Goal: Task Accomplishment & Management: Manage account settings

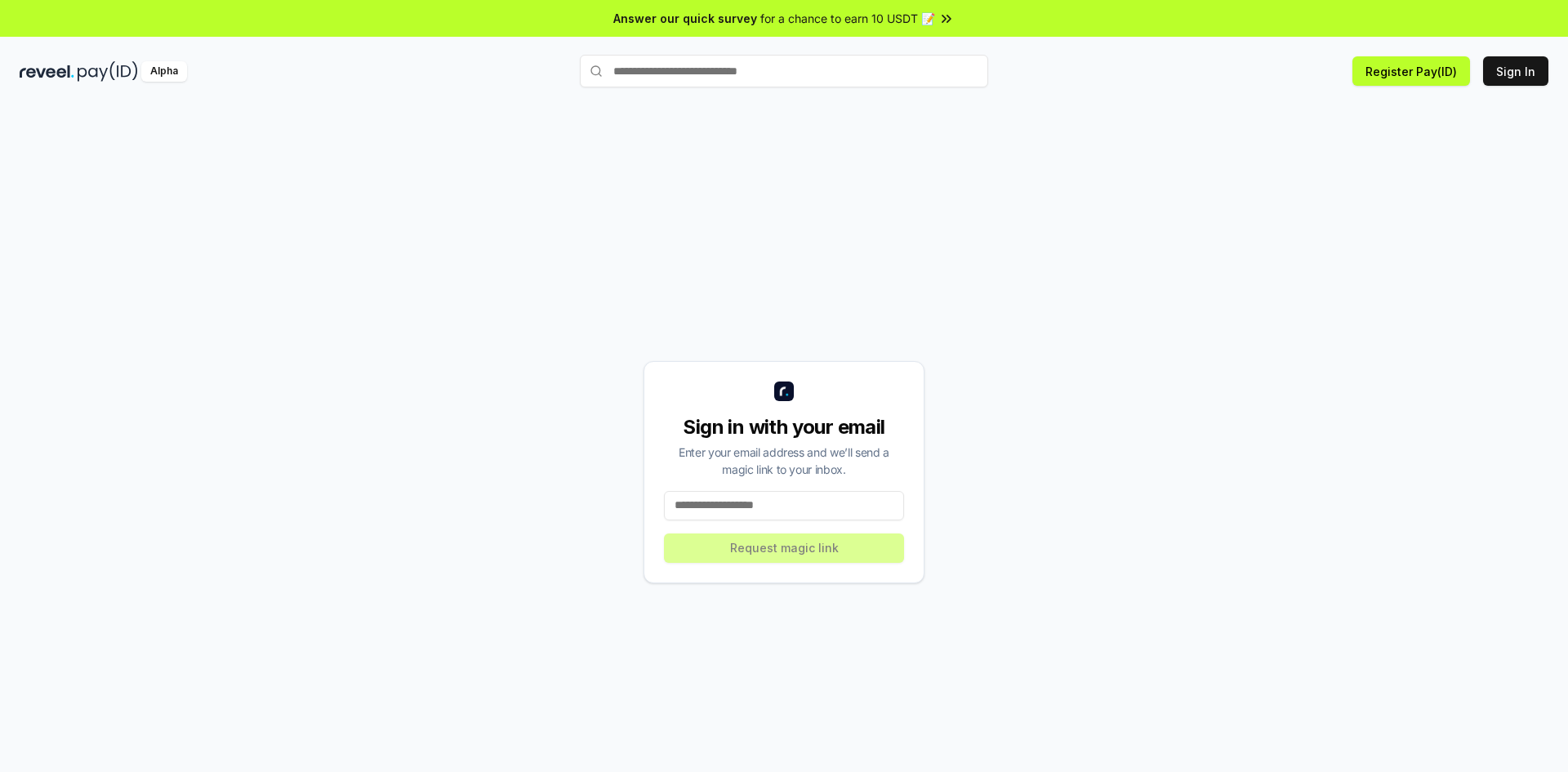
click at [752, 504] on input at bounding box center [784, 505] width 240 height 29
paste input "**********"
type input "**********"
click at [713, 539] on button "Request magic link" at bounding box center [784, 547] width 240 height 29
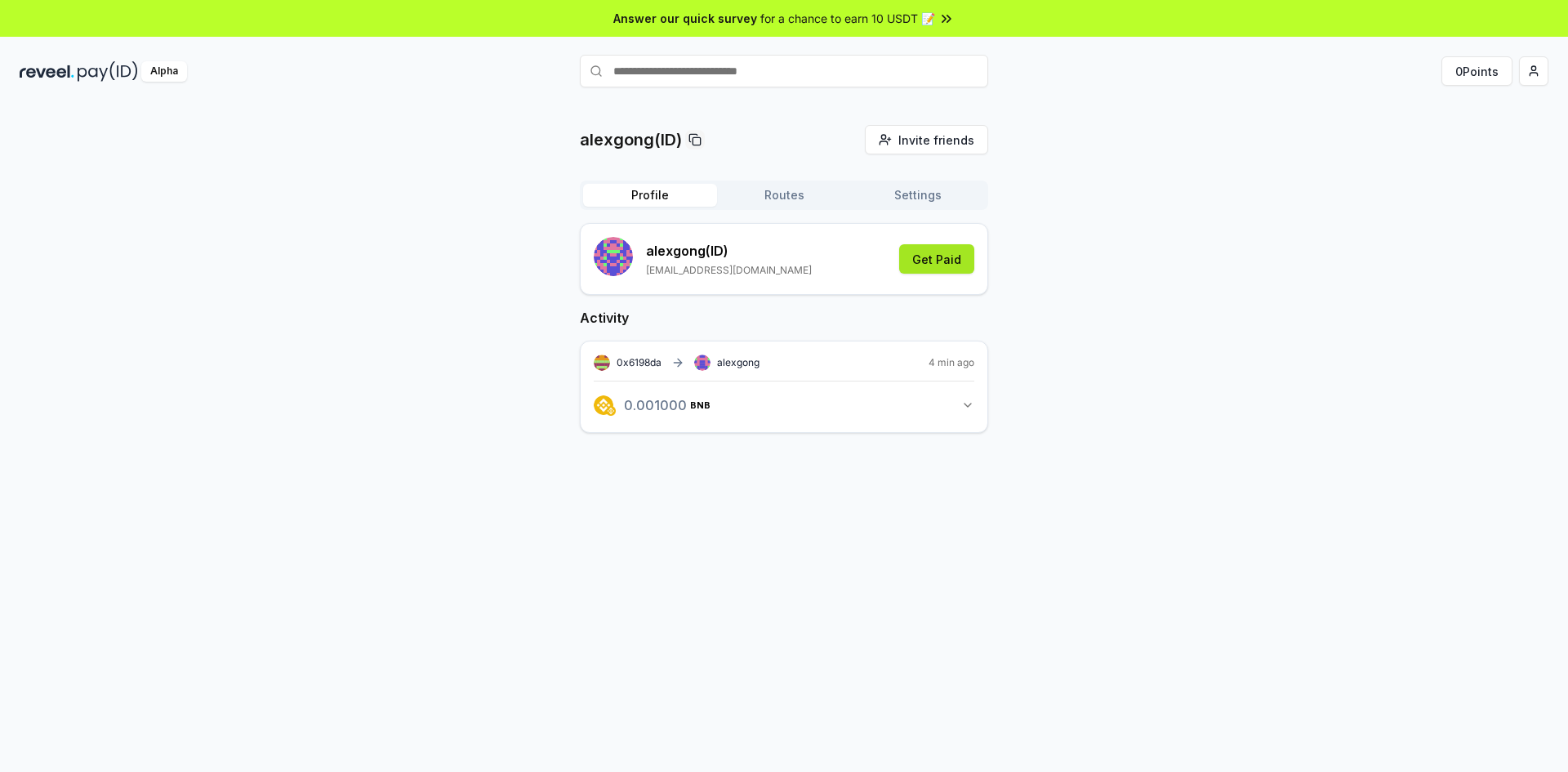
click at [931, 263] on button "Get Paid" at bounding box center [936, 258] width 75 height 29
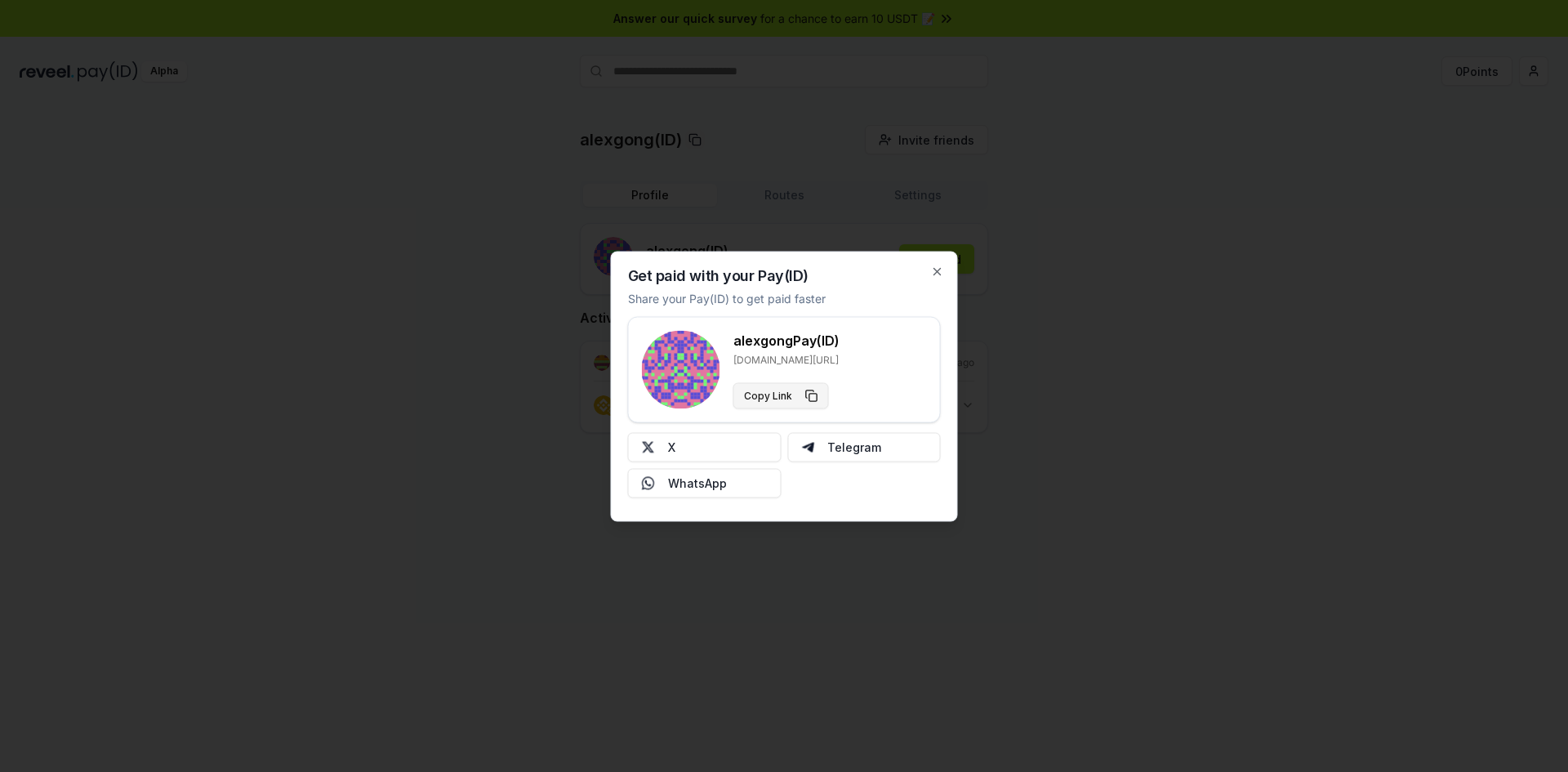
click at [809, 395] on button "Copy Link" at bounding box center [780, 396] width 95 height 26
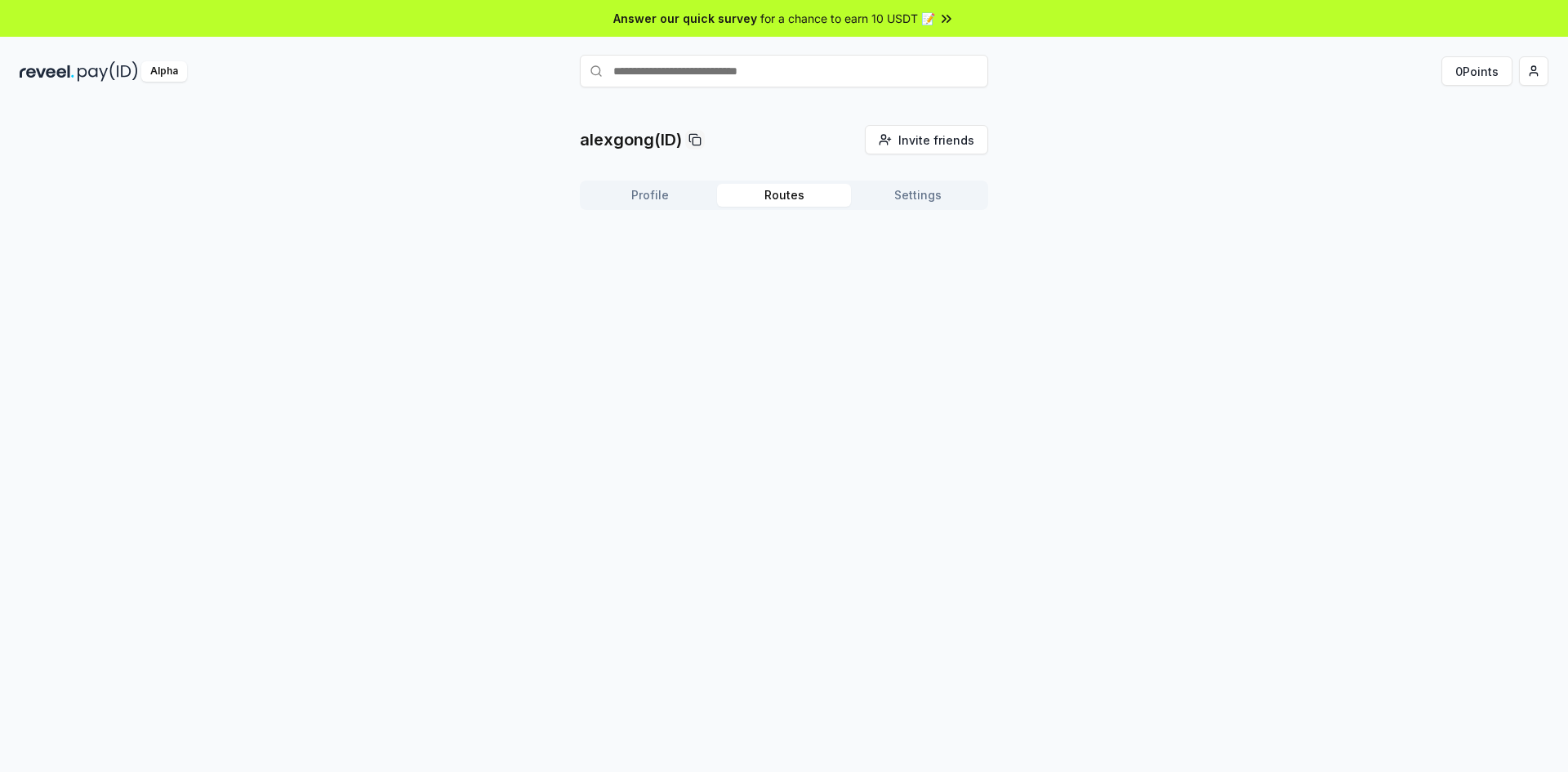
click at [790, 196] on button "Routes" at bounding box center [784, 196] width 134 height 23
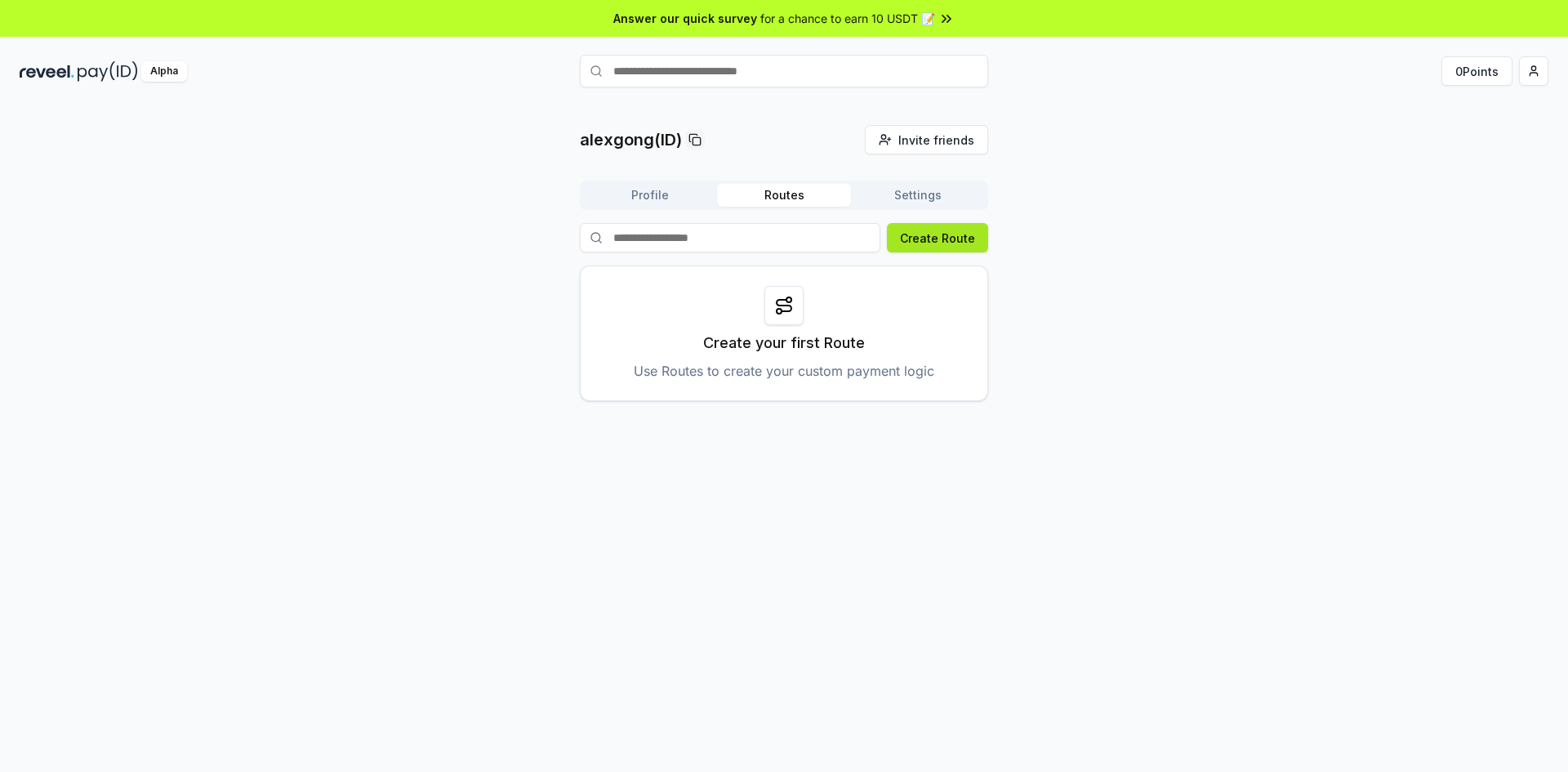
click at [951, 248] on button "Create Route" at bounding box center [937, 237] width 101 height 29
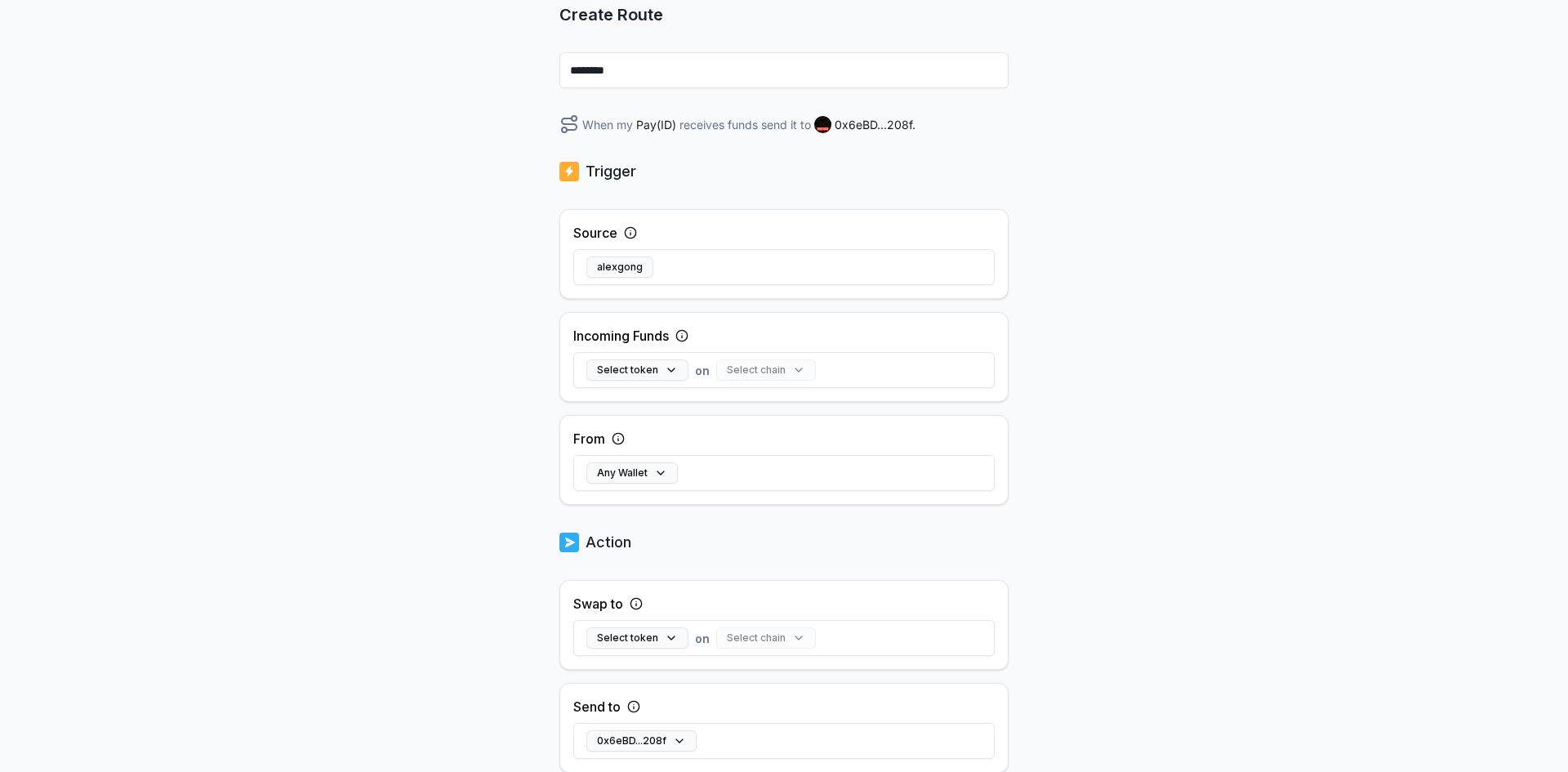
scroll to position [281, 0]
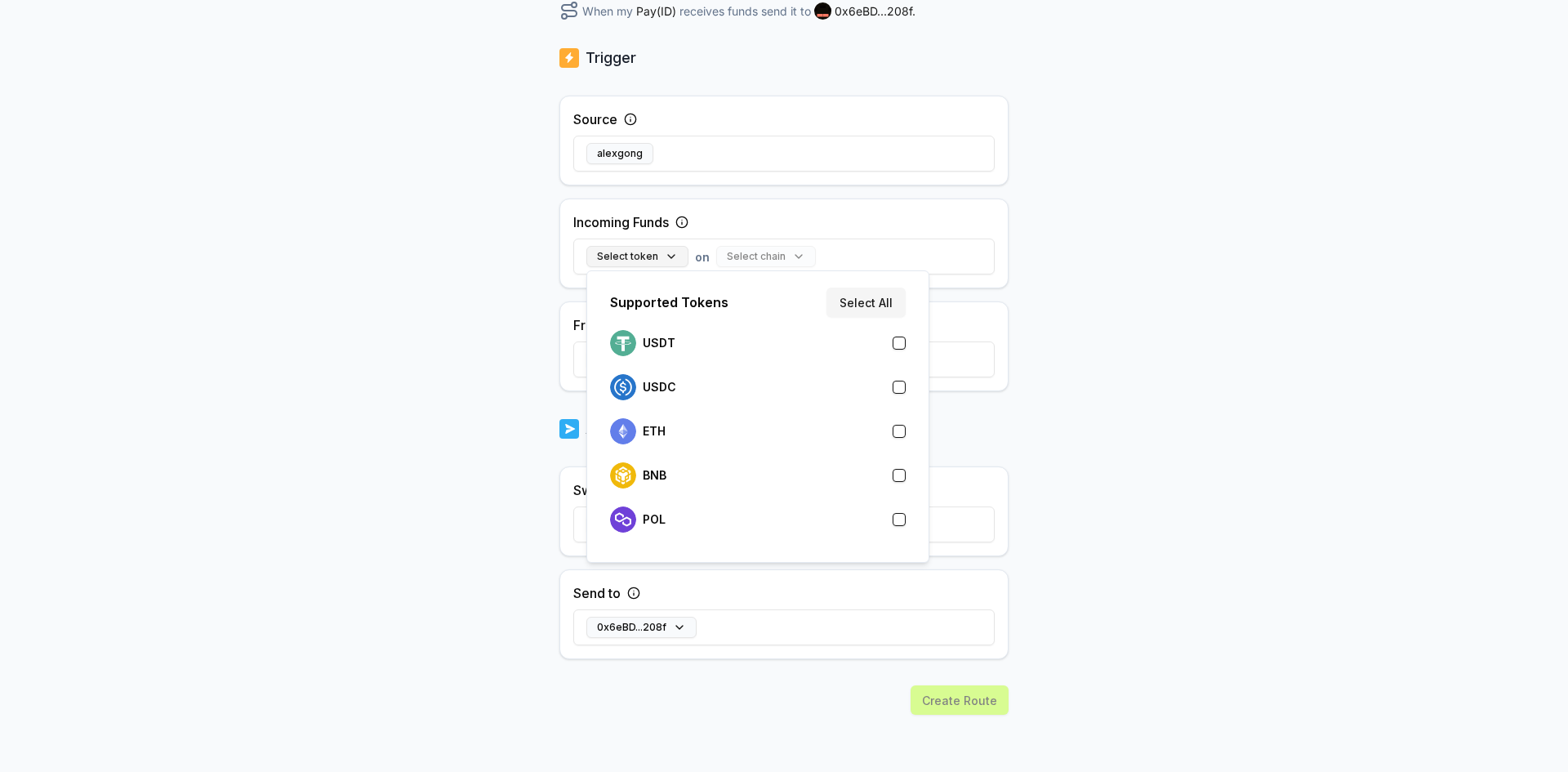
click at [639, 252] on button "Select token" at bounding box center [638, 256] width 102 height 21
click at [677, 480] on div "BNB" at bounding box center [758, 476] width 296 height 26
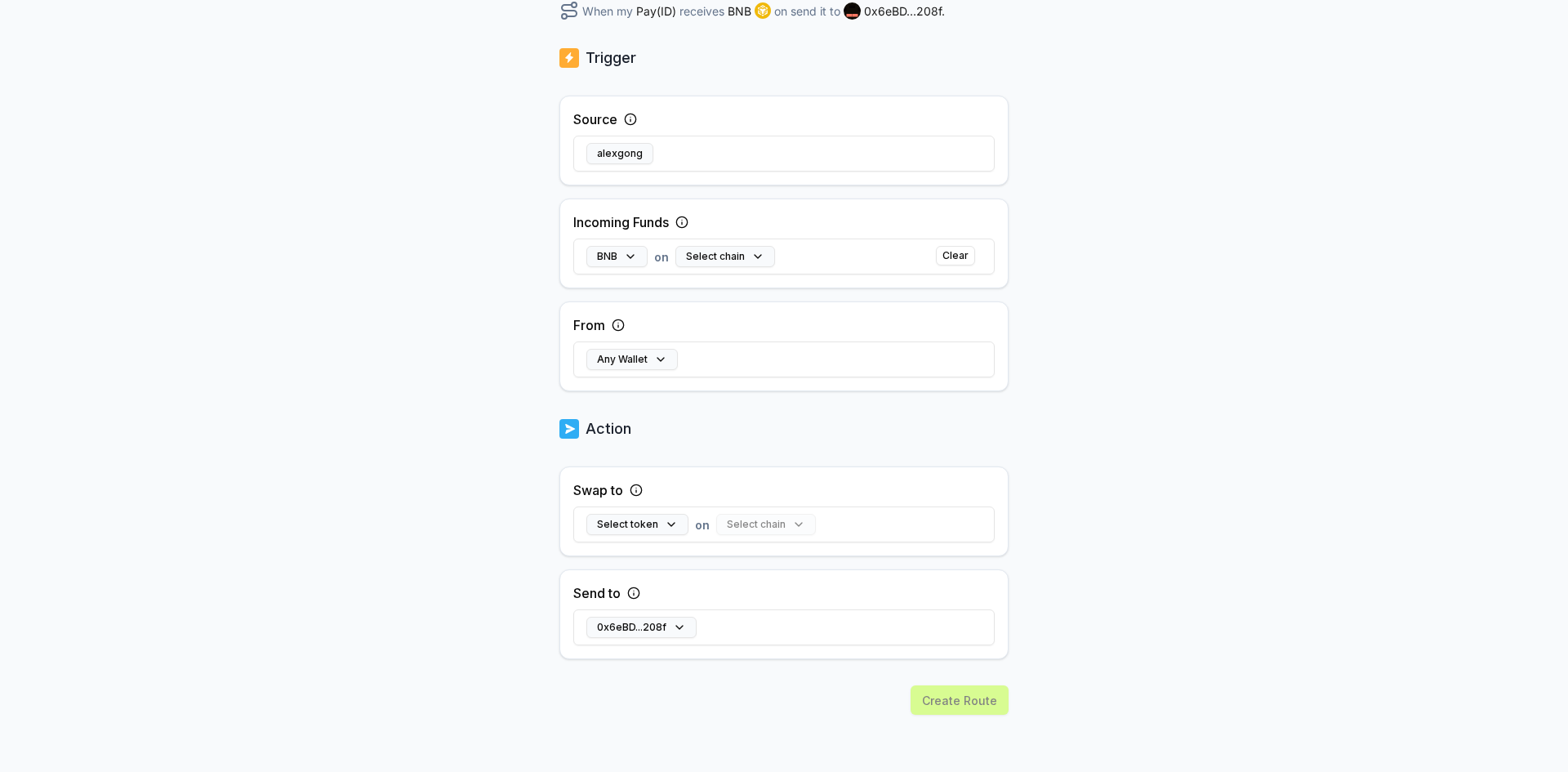
click at [759, 206] on div "Incoming Funds BNB on Select chain Clear" at bounding box center [784, 243] width 449 height 90
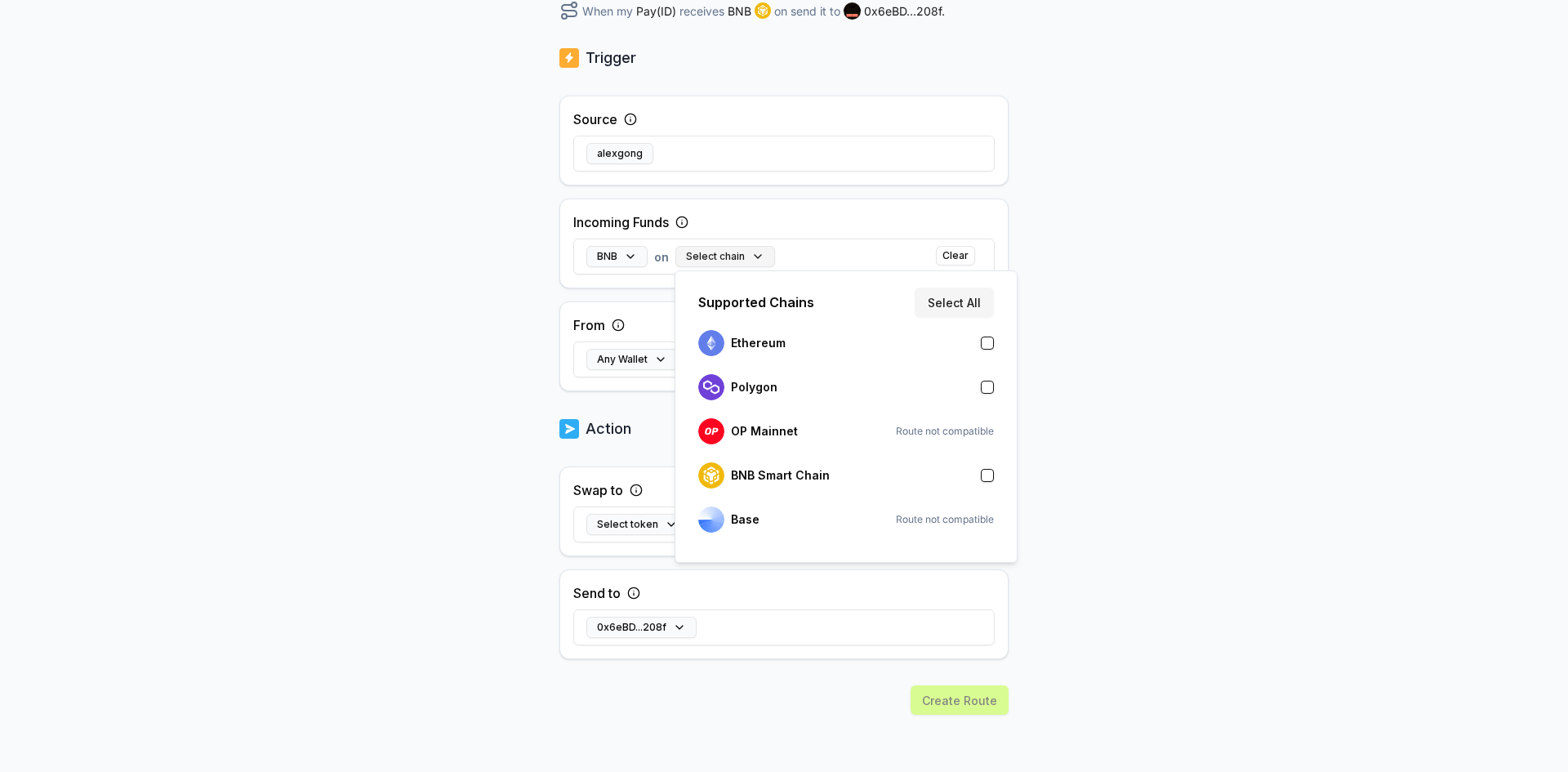
click at [722, 266] on button "Select chain" at bounding box center [725, 256] width 100 height 21
click at [739, 492] on div "BNB Smart Chain" at bounding box center [846, 475] width 308 height 36
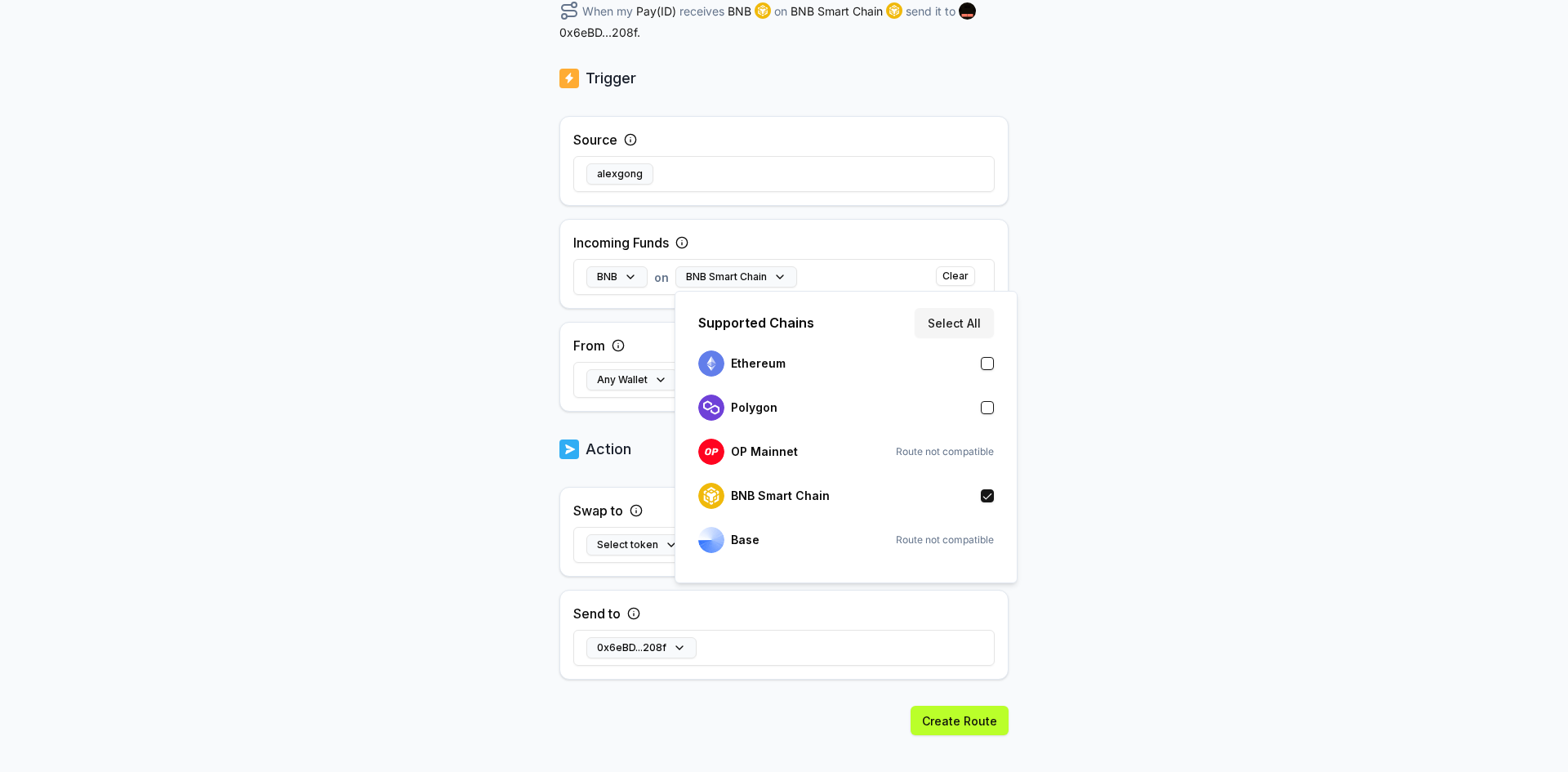
click at [489, 463] on div "Back Create Route ******** When my Pay(ID) receives BNB on BNB Smart Chain send…" at bounding box center [784, 174] width 1568 height 726
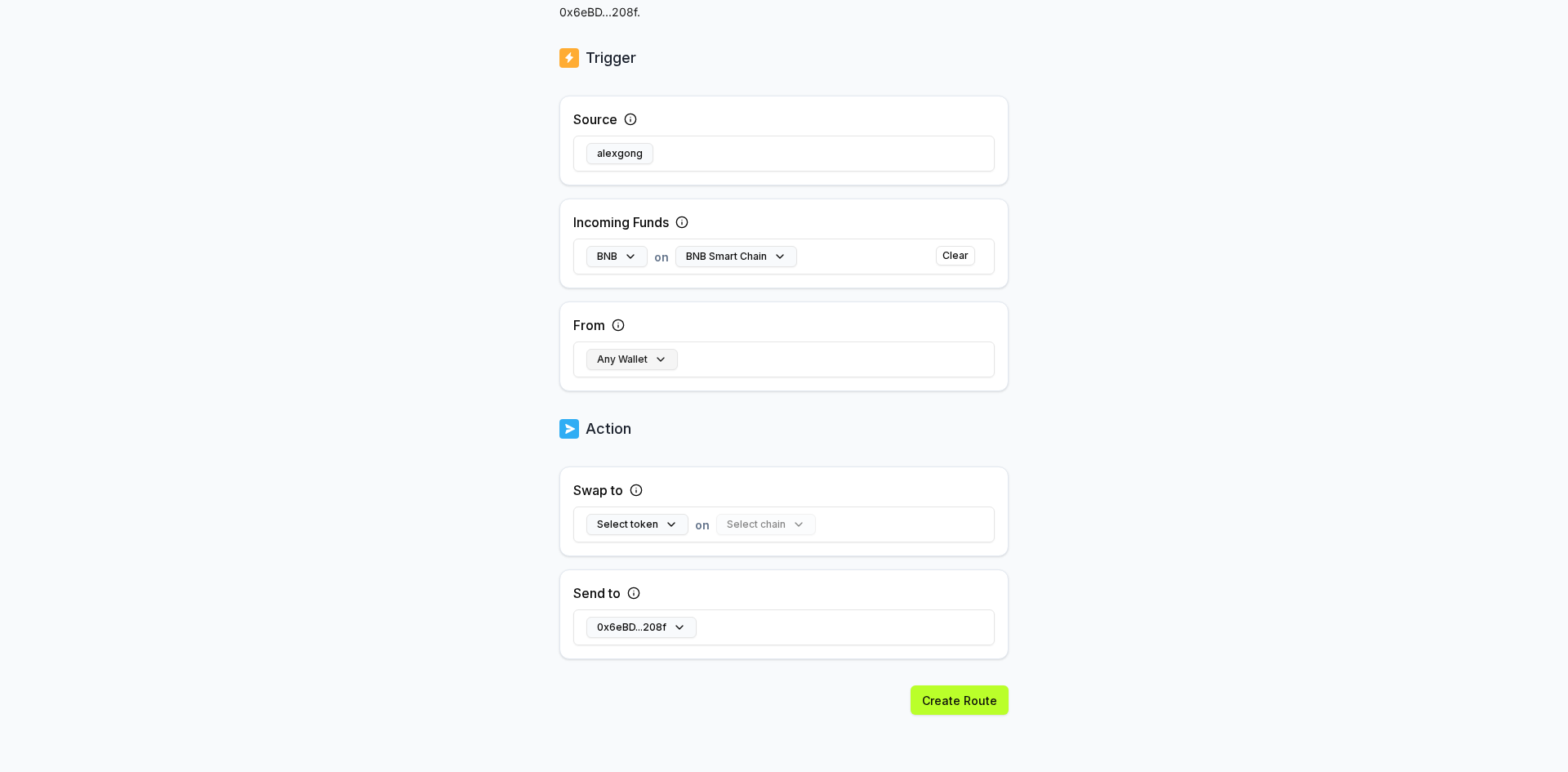
scroll to position [301, 0]
click at [621, 354] on button "Any Wallet" at bounding box center [632, 360] width 92 height 21
click at [655, 448] on input at bounding box center [782, 444] width 358 height 29
click at [1104, 483] on div "Back Create Route ******** When my Pay(ID) receives BNB on BNB Smart Chain send…" at bounding box center [784, 154] width 1568 height 726
click at [634, 518] on button "Select token" at bounding box center [638, 524] width 102 height 21
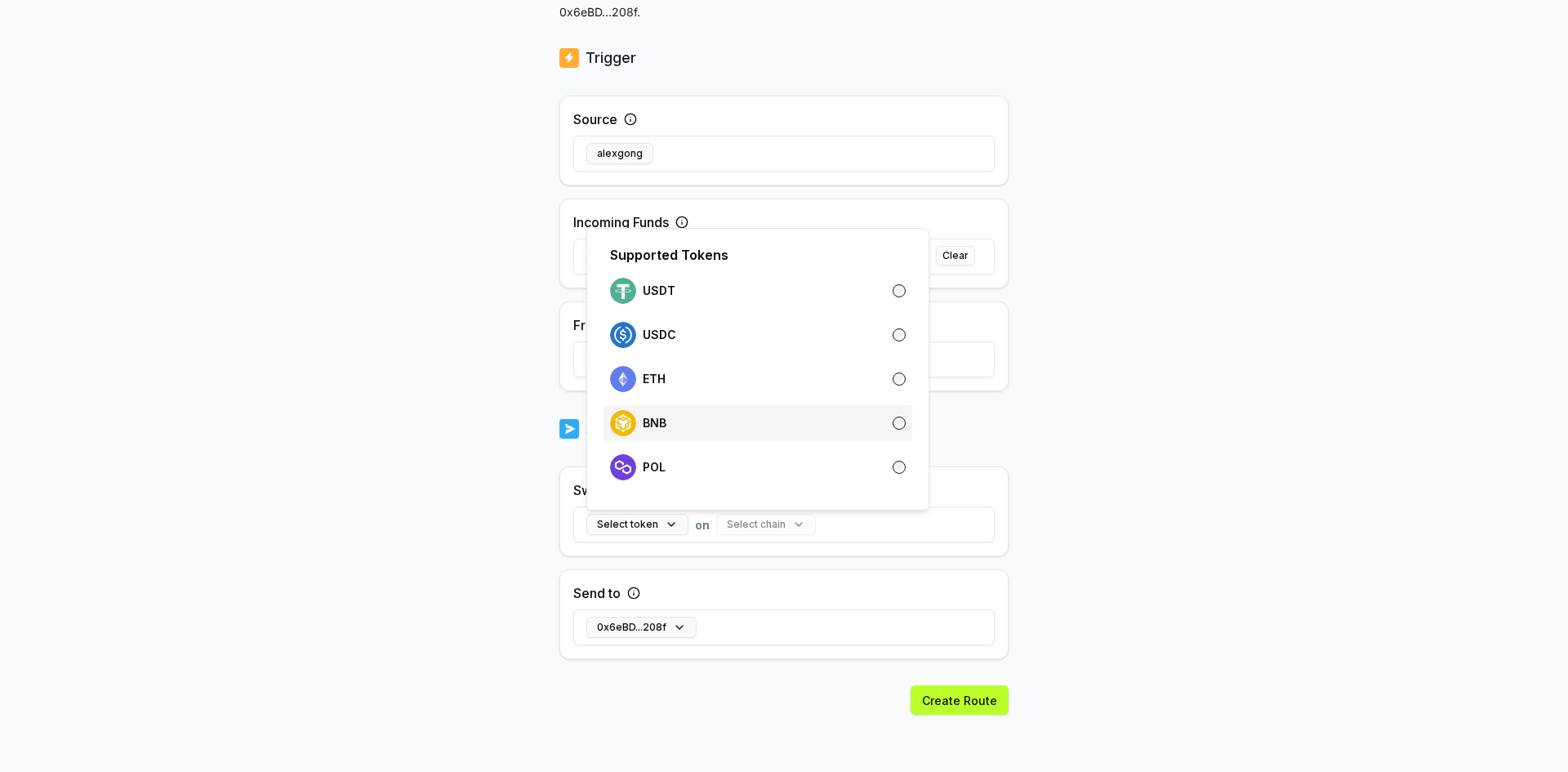
click at [669, 428] on div "BNB" at bounding box center [758, 423] width 296 height 26
click at [743, 546] on div "BNB on Select chain Clear" at bounding box center [784, 524] width 421 height 48
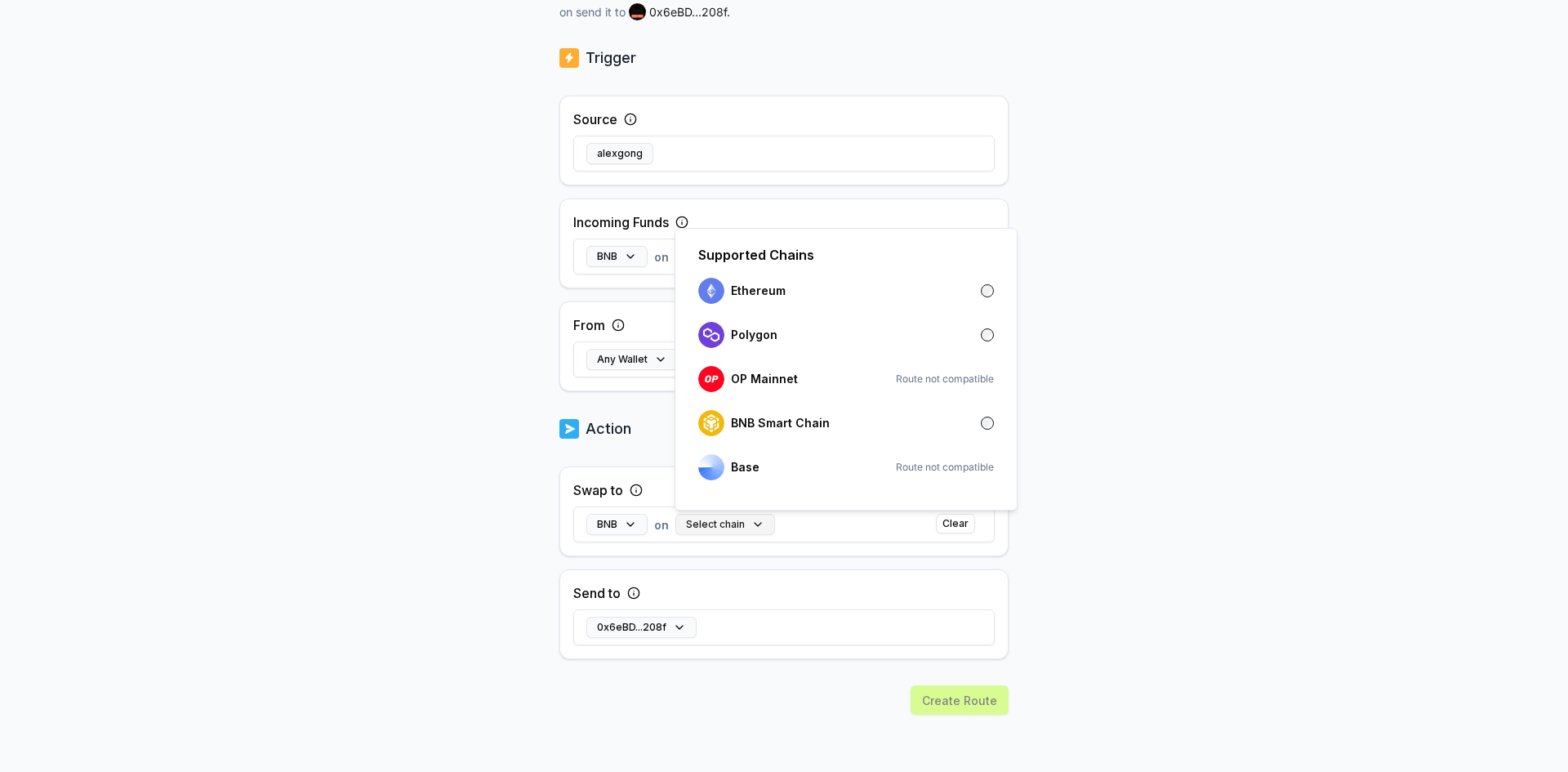
click at [737, 522] on button "Select chain" at bounding box center [725, 524] width 100 height 21
click at [757, 421] on p "BNB Smart Chain" at bounding box center [780, 423] width 99 height 13
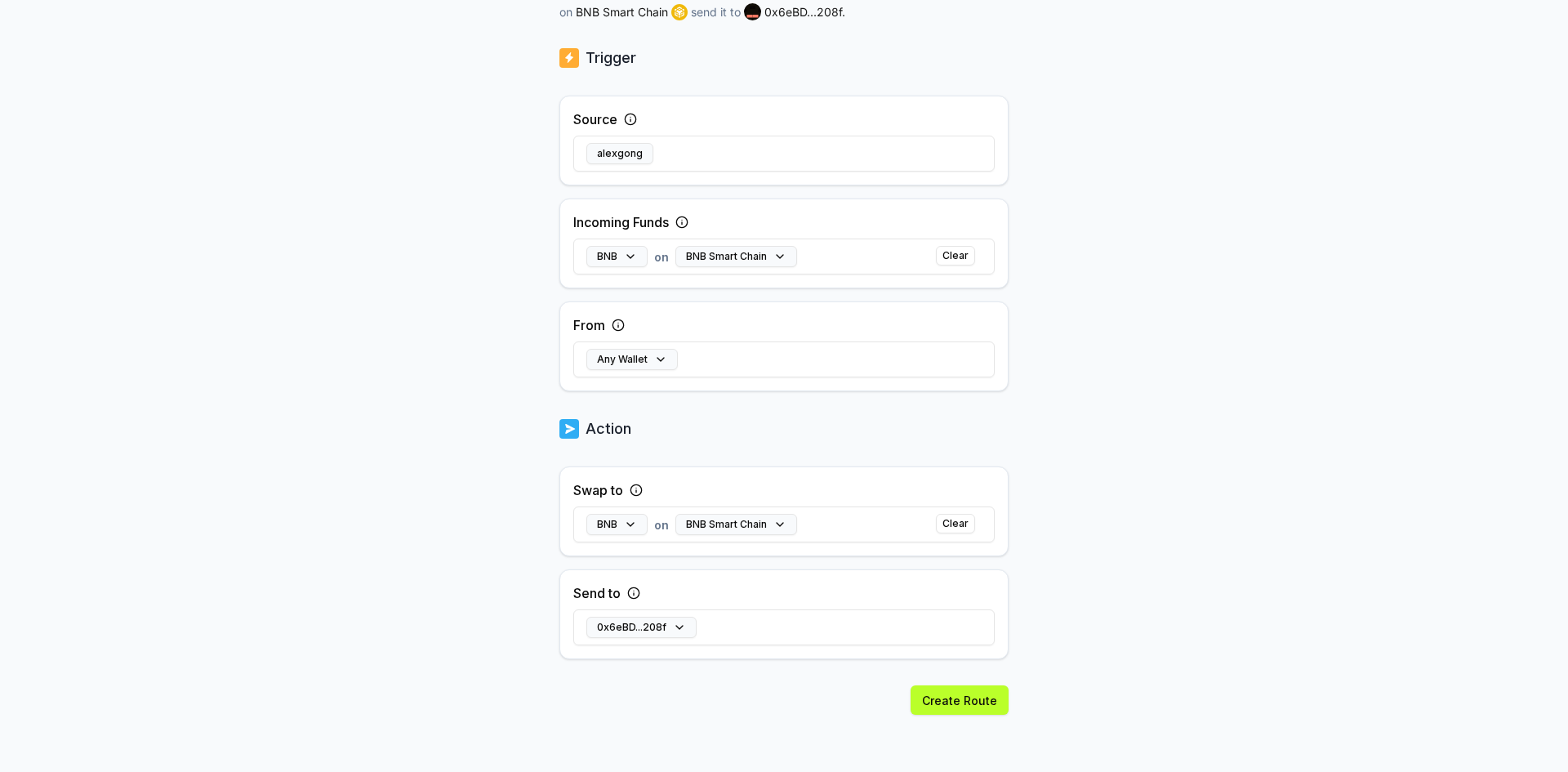
click at [812, 686] on div "Create Route" at bounding box center [784, 729] width 449 height 86
click at [935, 713] on button "Create Route" at bounding box center [959, 700] width 98 height 29
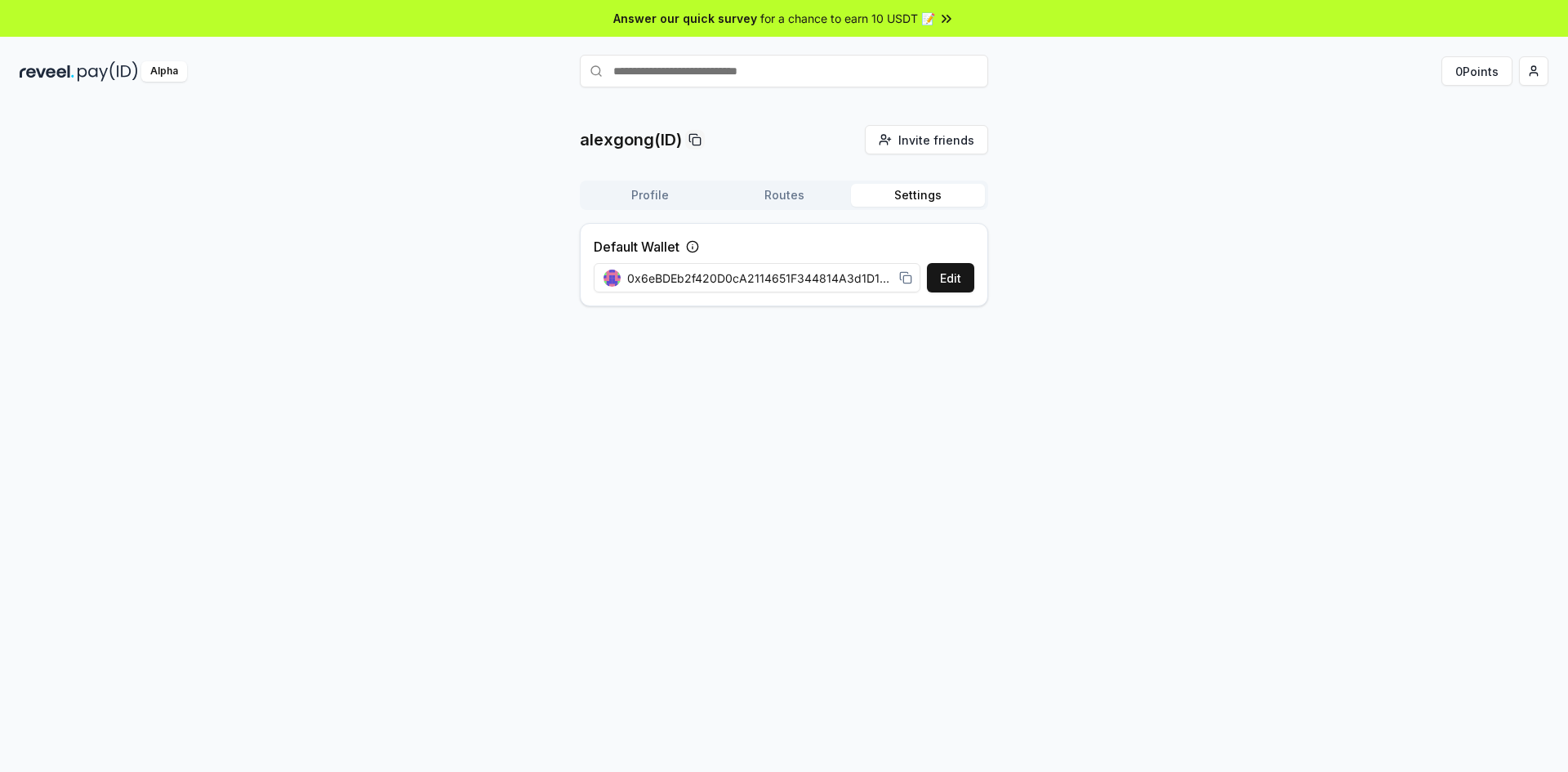
click at [912, 189] on button "Settings" at bounding box center [918, 196] width 134 height 23
click at [597, 221] on div "Profile Routes Settings Default Wallet Edit 0x6eBDEb2f420D0cA2114651F344814A3d1…" at bounding box center [784, 250] width 409 height 139
click at [672, 182] on div "Profile Routes Settings" at bounding box center [784, 195] width 409 height 29
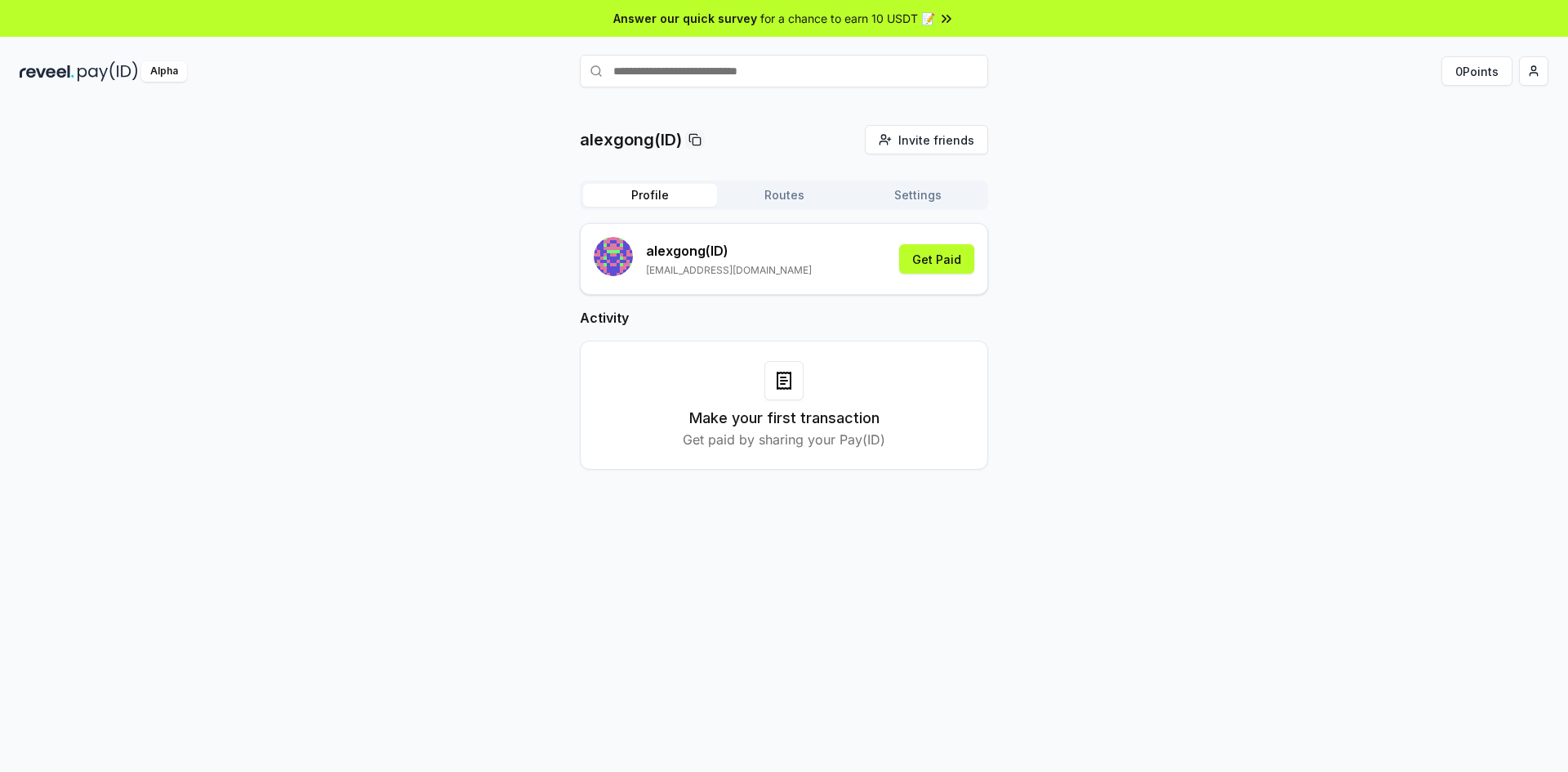
click at [657, 185] on button "Profile" at bounding box center [650, 196] width 134 height 23
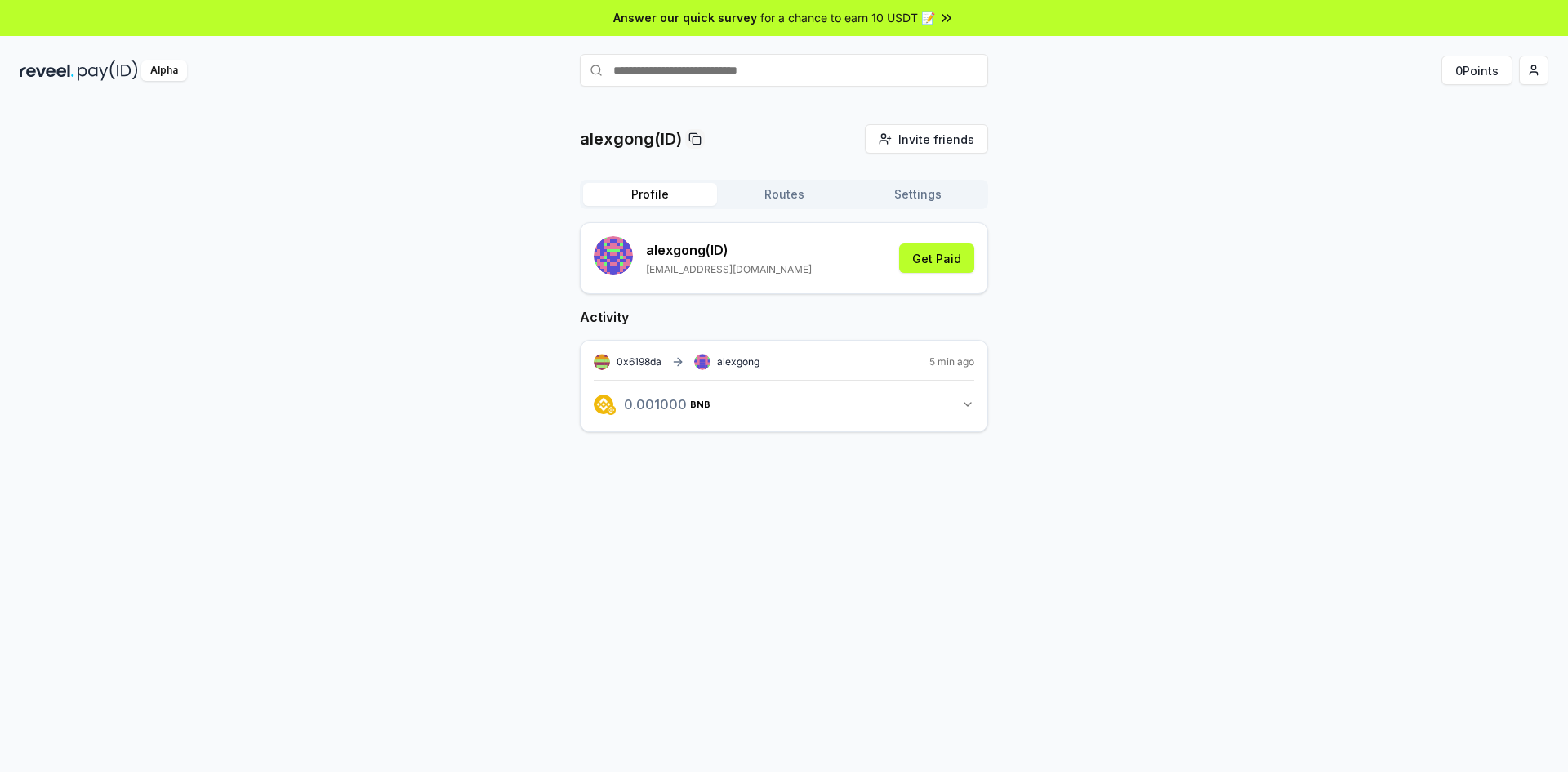
click at [936, 392] on button "0.001000 BNB 0.001 BNB" at bounding box center [784, 405] width 381 height 28
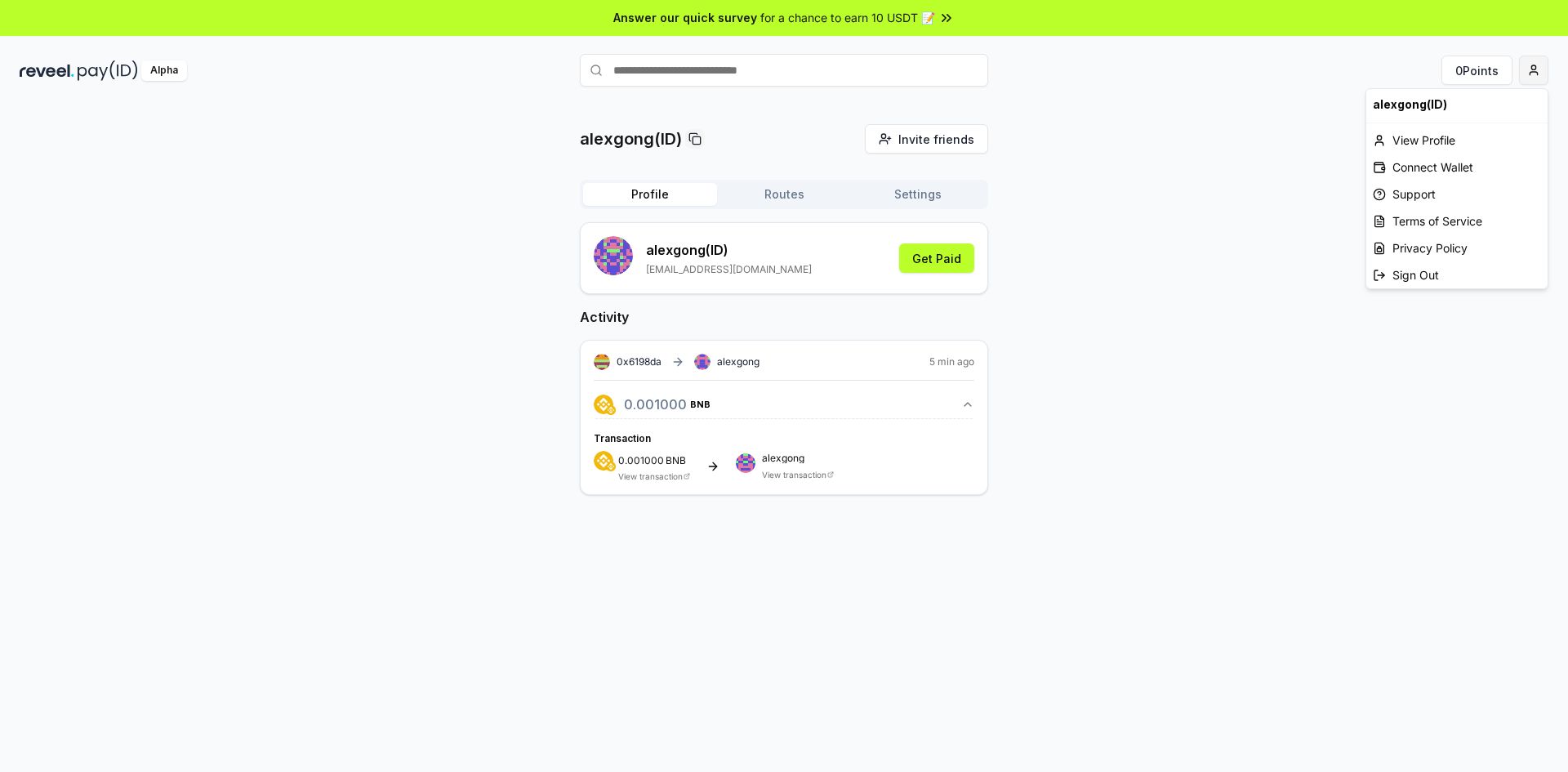
click at [1541, 62] on html "Answer our quick survey for a chance to earn 10 USDT 📝 Alpha 0 Points alexgong(…" at bounding box center [784, 386] width 1568 height 772
click at [810, 412] on html "Answer our quick survey for a chance to earn 10 USDT 📝 Alpha 0 Points alexgong(…" at bounding box center [784, 386] width 1568 height 772
click at [810, 412] on button "0.001000 BNB 0.001 BNB" at bounding box center [784, 405] width 381 height 28
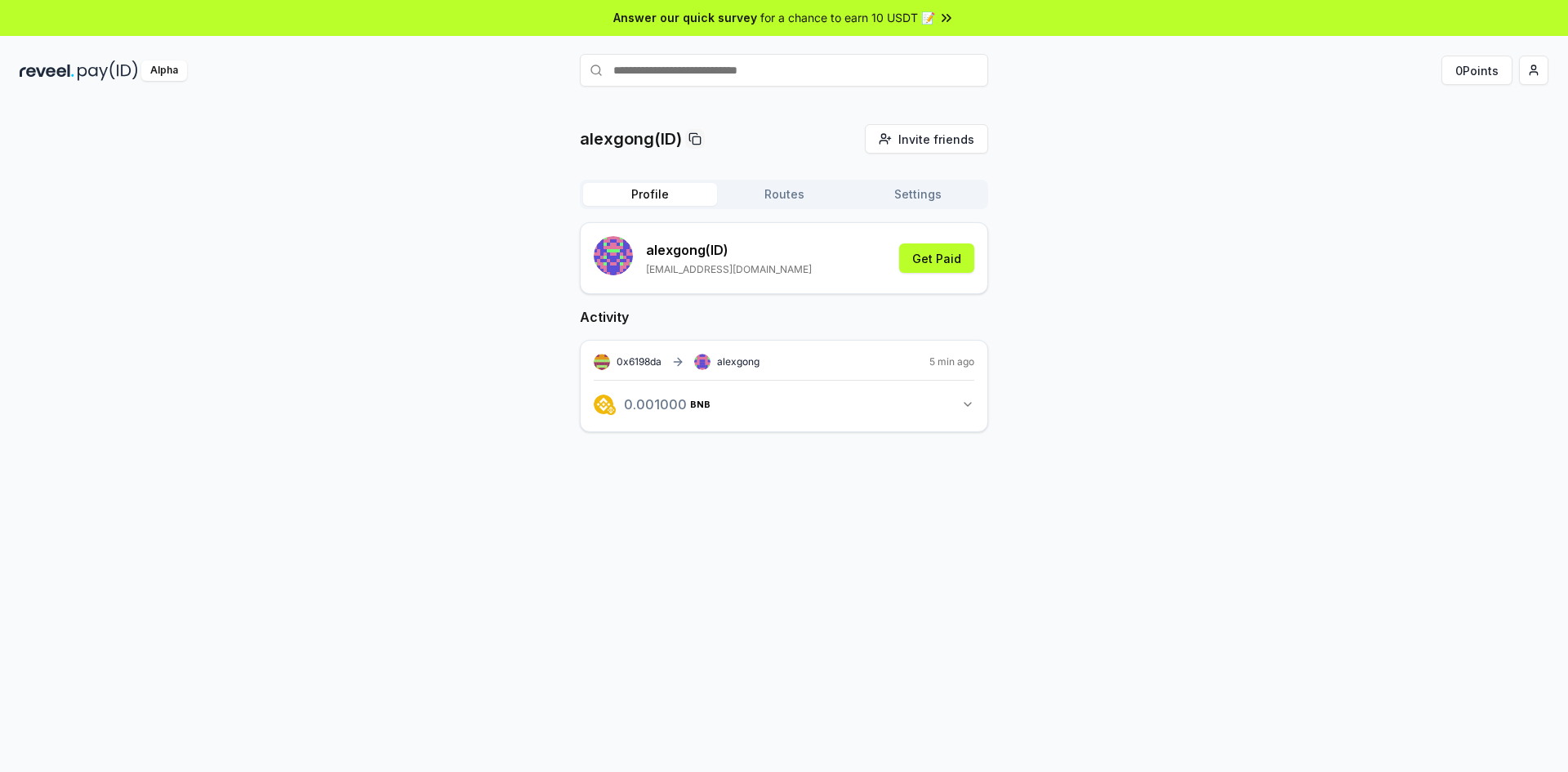
click at [810, 412] on button "0.001000 BNB 0.001 BNB" at bounding box center [784, 405] width 381 height 28
click at [1301, 434] on div "alexgong(ID) Invite friends Invite Profile Routes Settings alexgong (ID) denita…" at bounding box center [783, 323] width 1528 height 397
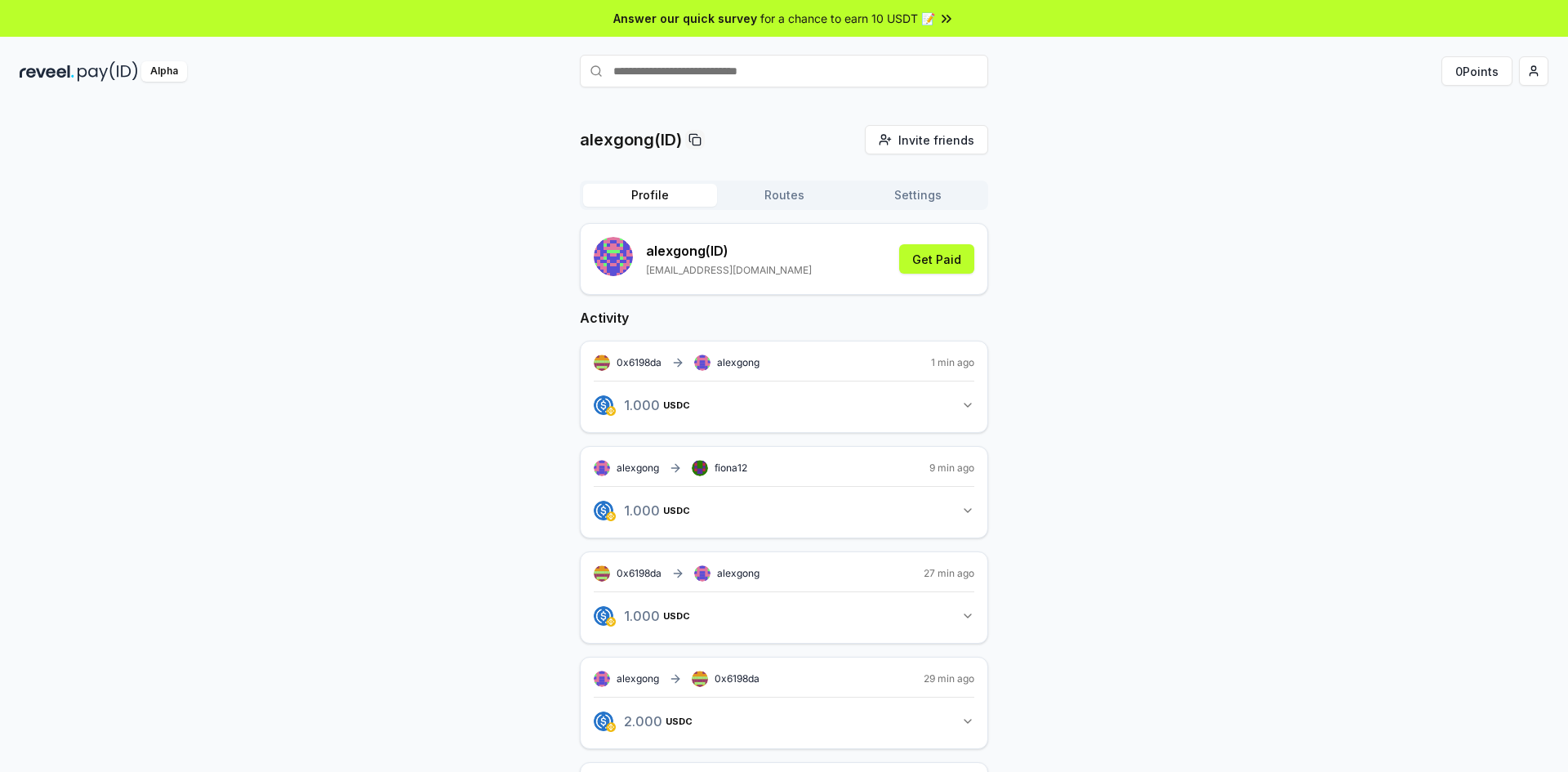
click at [721, 466] on span "fiona12" at bounding box center [730, 468] width 33 height 13
copy span "fiona12"
